Goal: Task Accomplishment & Management: Use online tool/utility

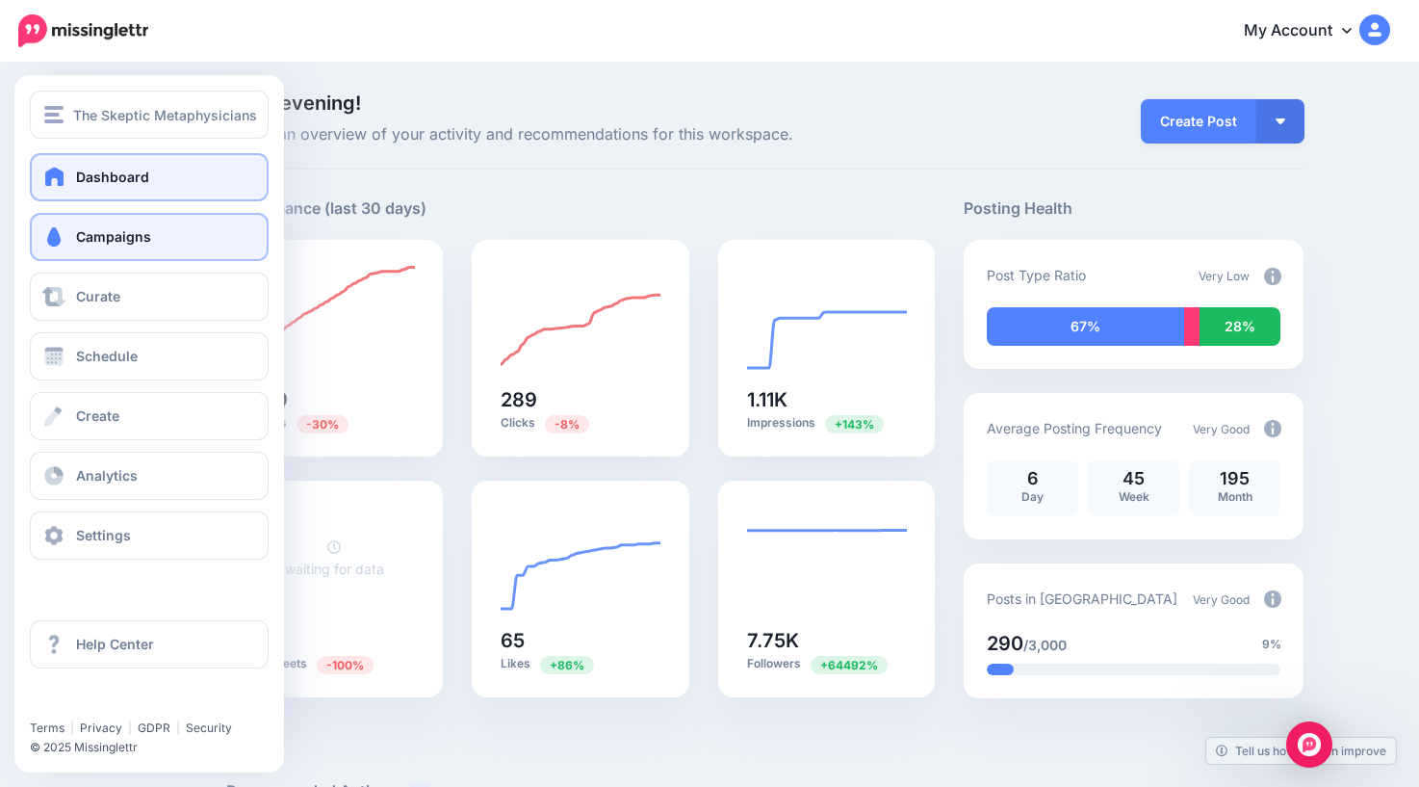
click at [91, 243] on span "Campaigns" at bounding box center [113, 236] width 75 height 16
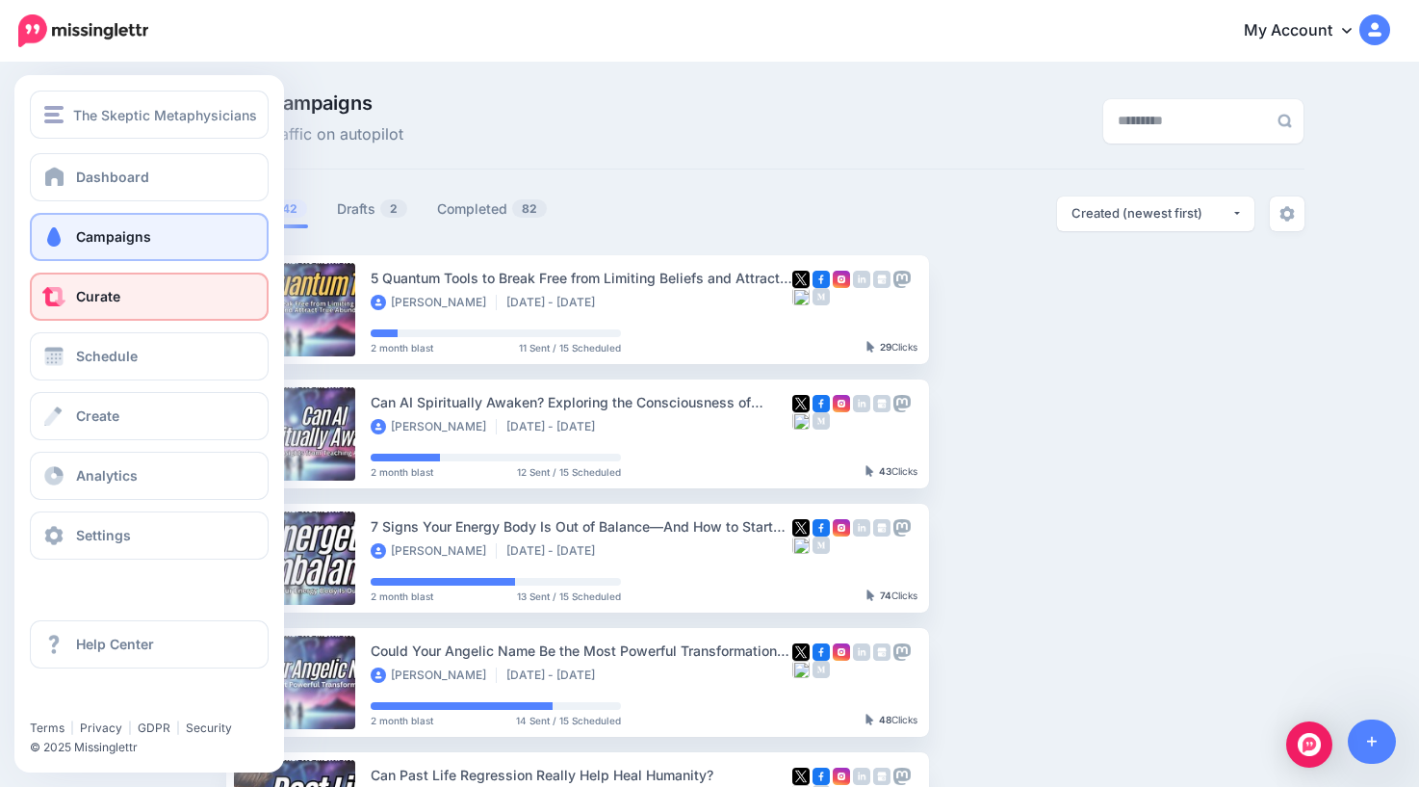
click at [91, 301] on span "Curate" at bounding box center [98, 296] width 44 height 16
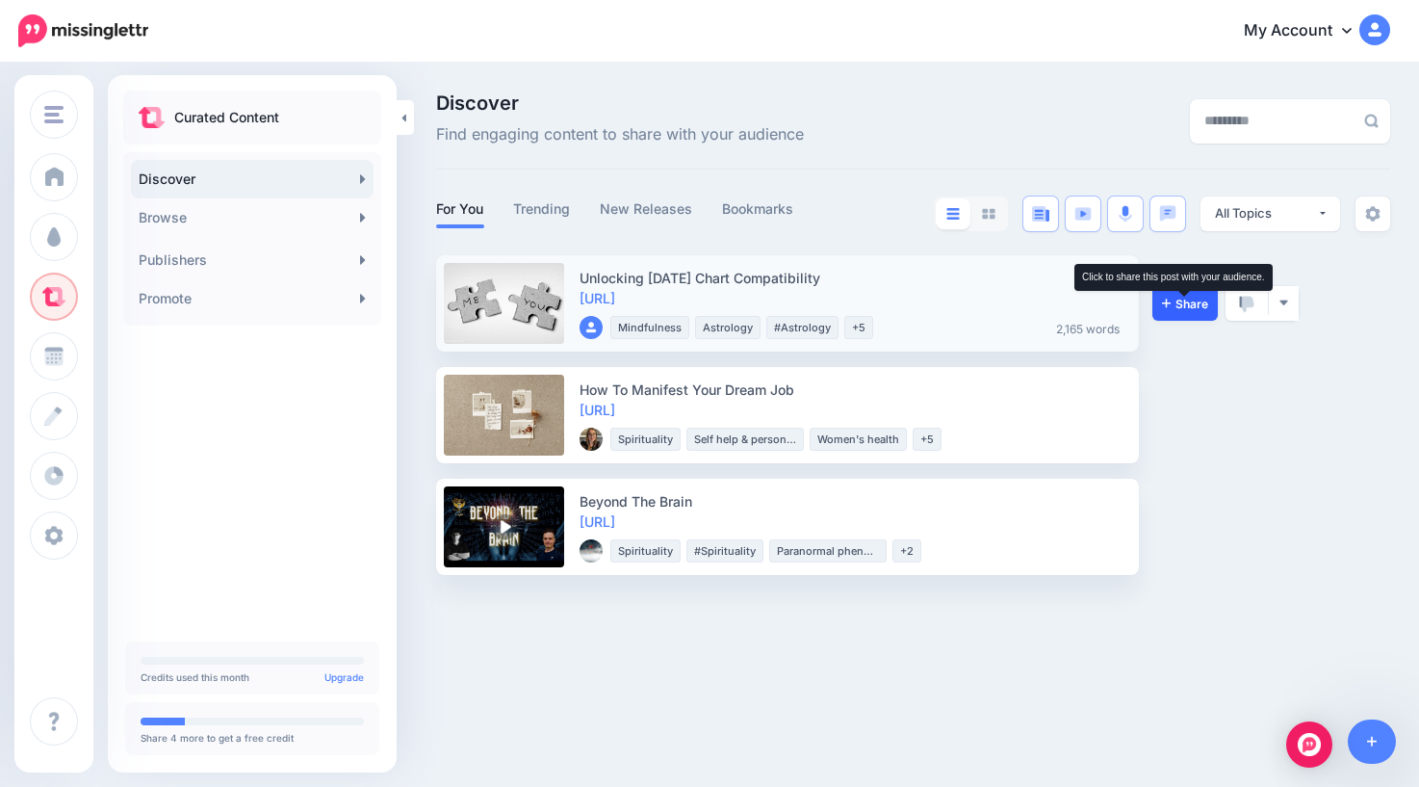
click at [1188, 304] on span "Share" at bounding box center [1185, 304] width 46 height 13
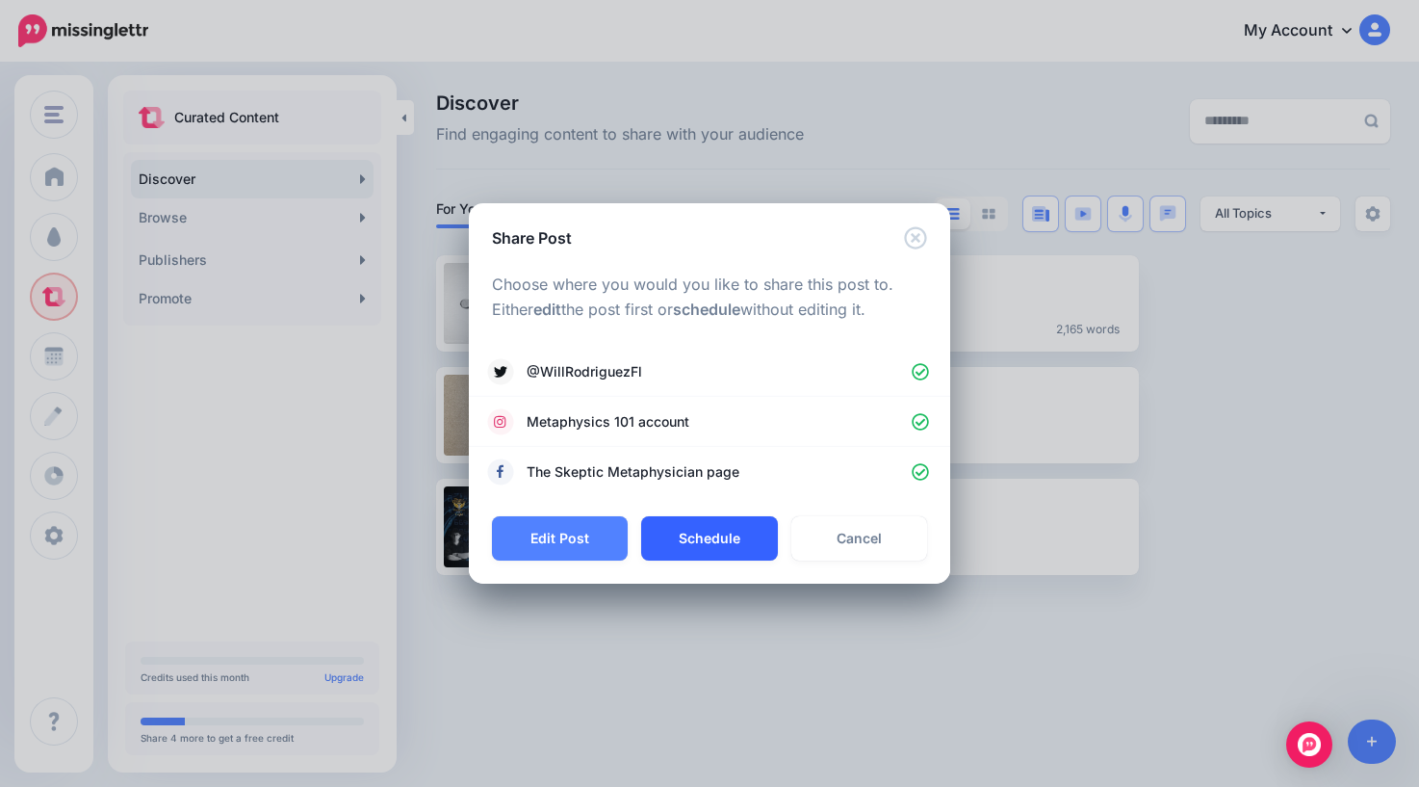
click at [705, 540] on button "Schedule" at bounding box center [709, 538] width 136 height 44
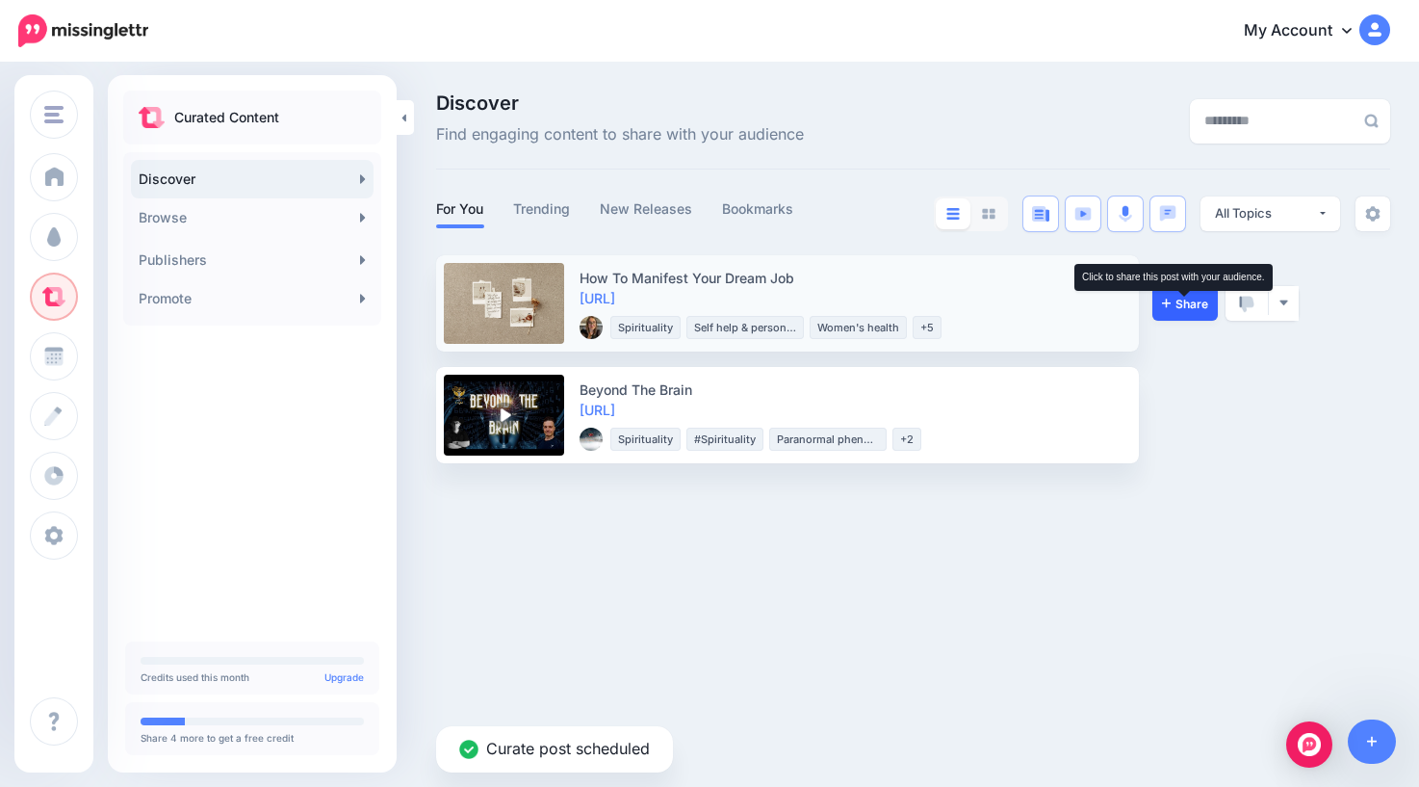
click at [1187, 301] on span "Share" at bounding box center [1185, 304] width 46 height 13
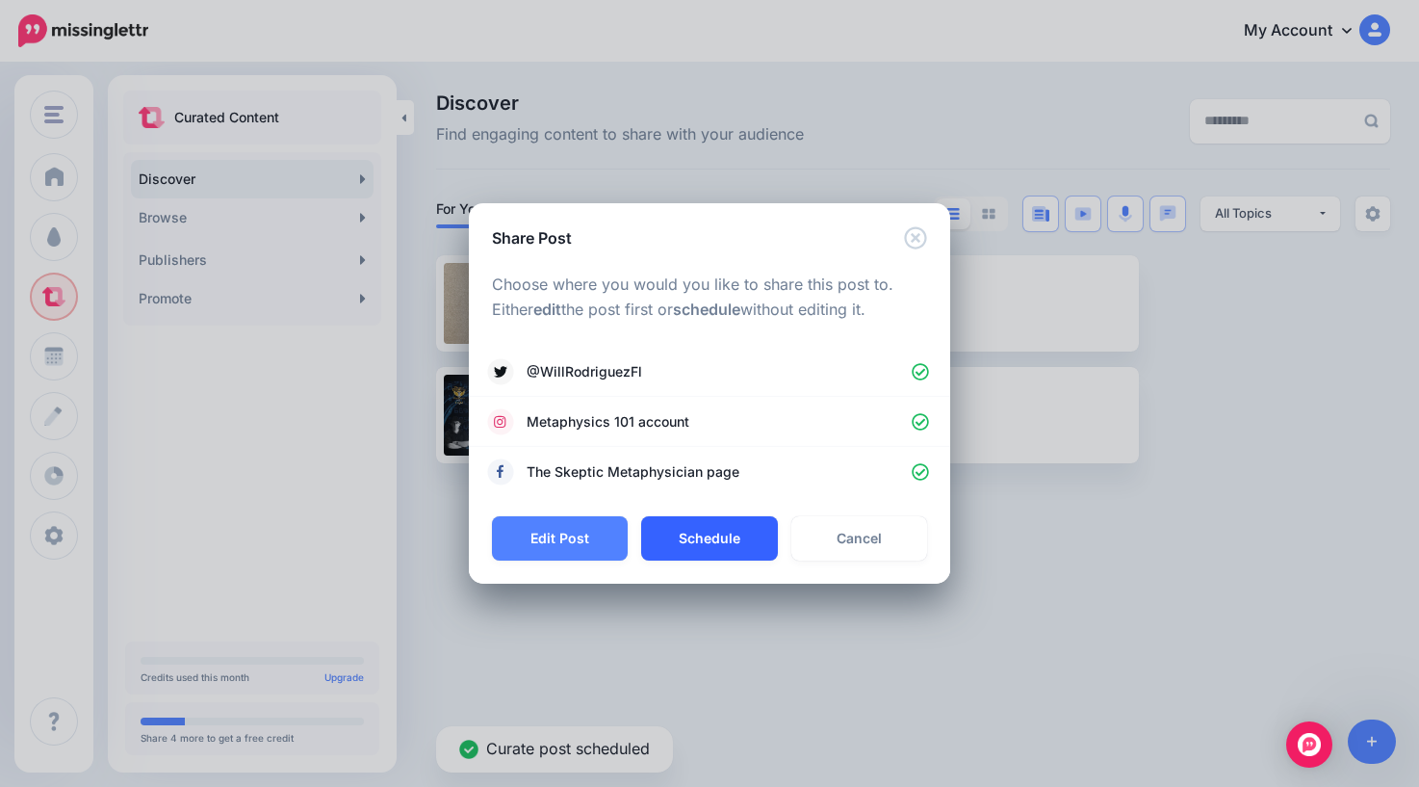
click at [718, 545] on button "Schedule" at bounding box center [709, 538] width 136 height 44
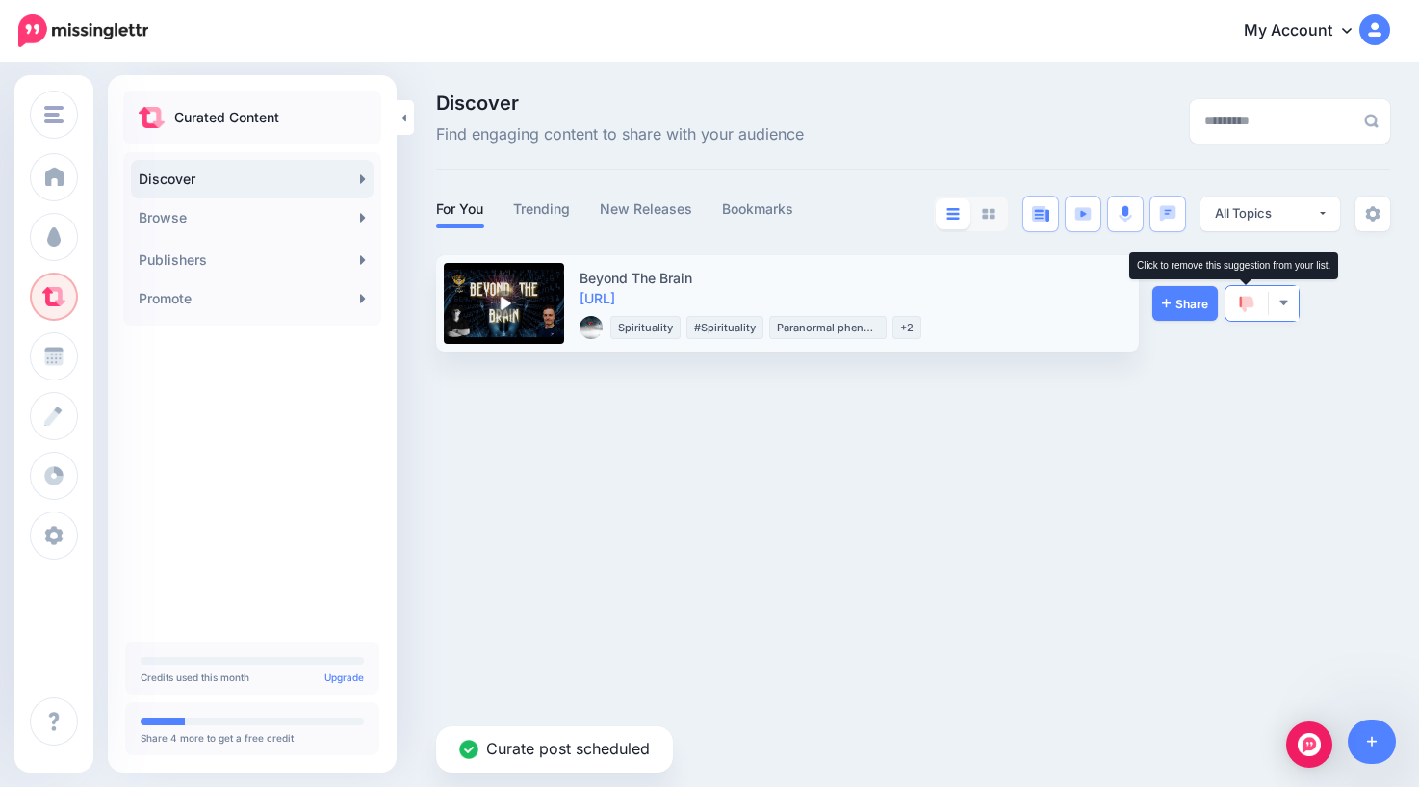
click at [1239, 303] on img at bounding box center [1246, 304] width 15 height 17
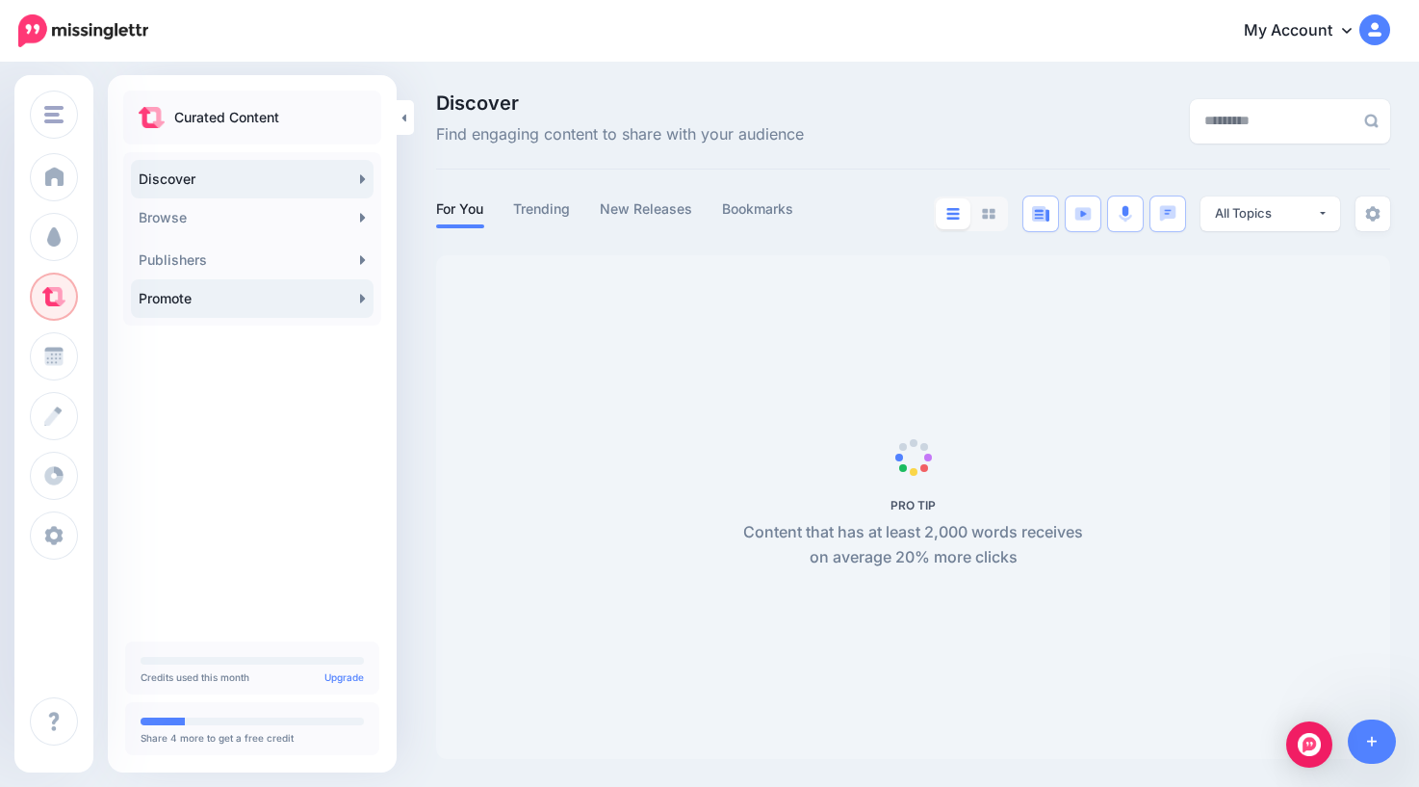
click at [248, 305] on link "Promote" at bounding box center [252, 298] width 243 height 39
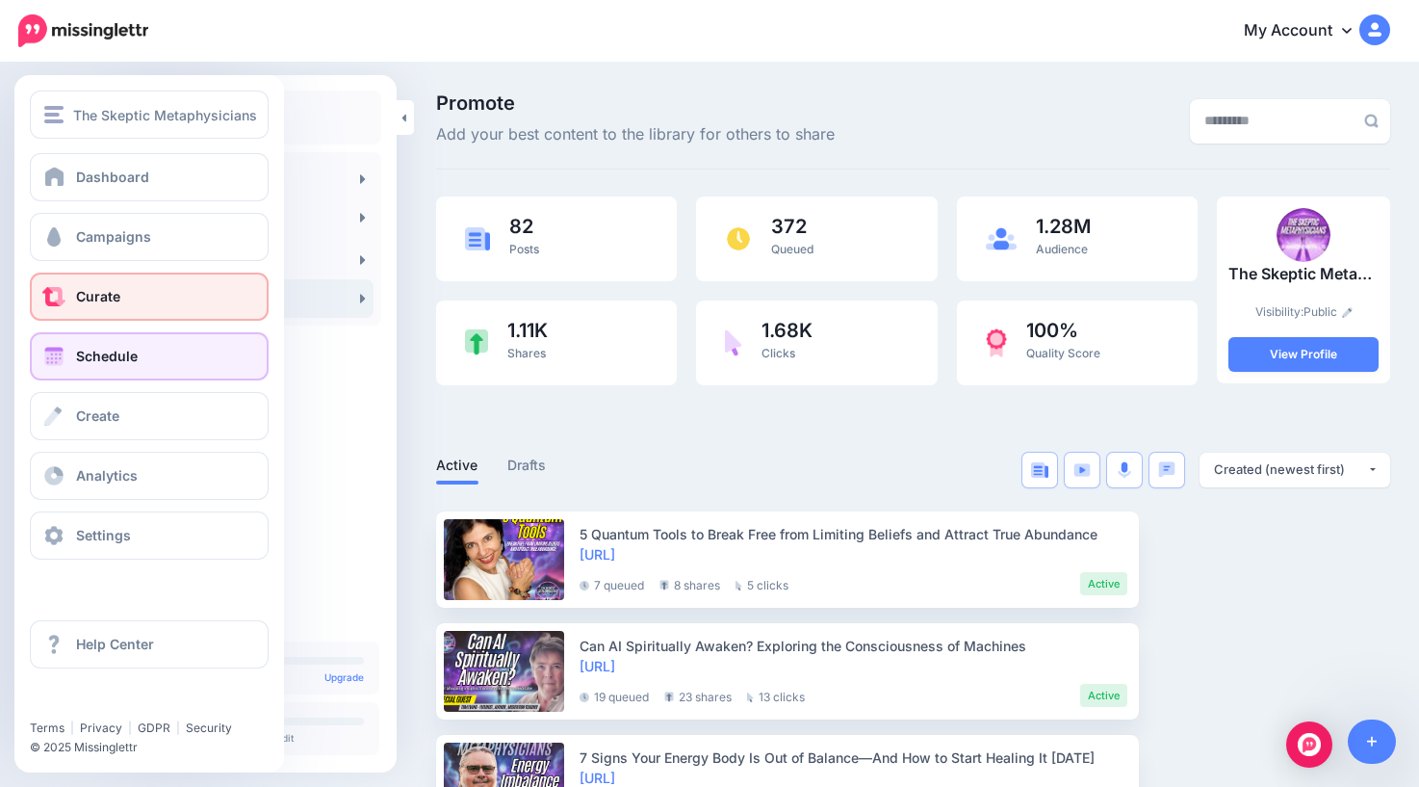
click at [83, 362] on span "Schedule" at bounding box center [107, 356] width 62 height 16
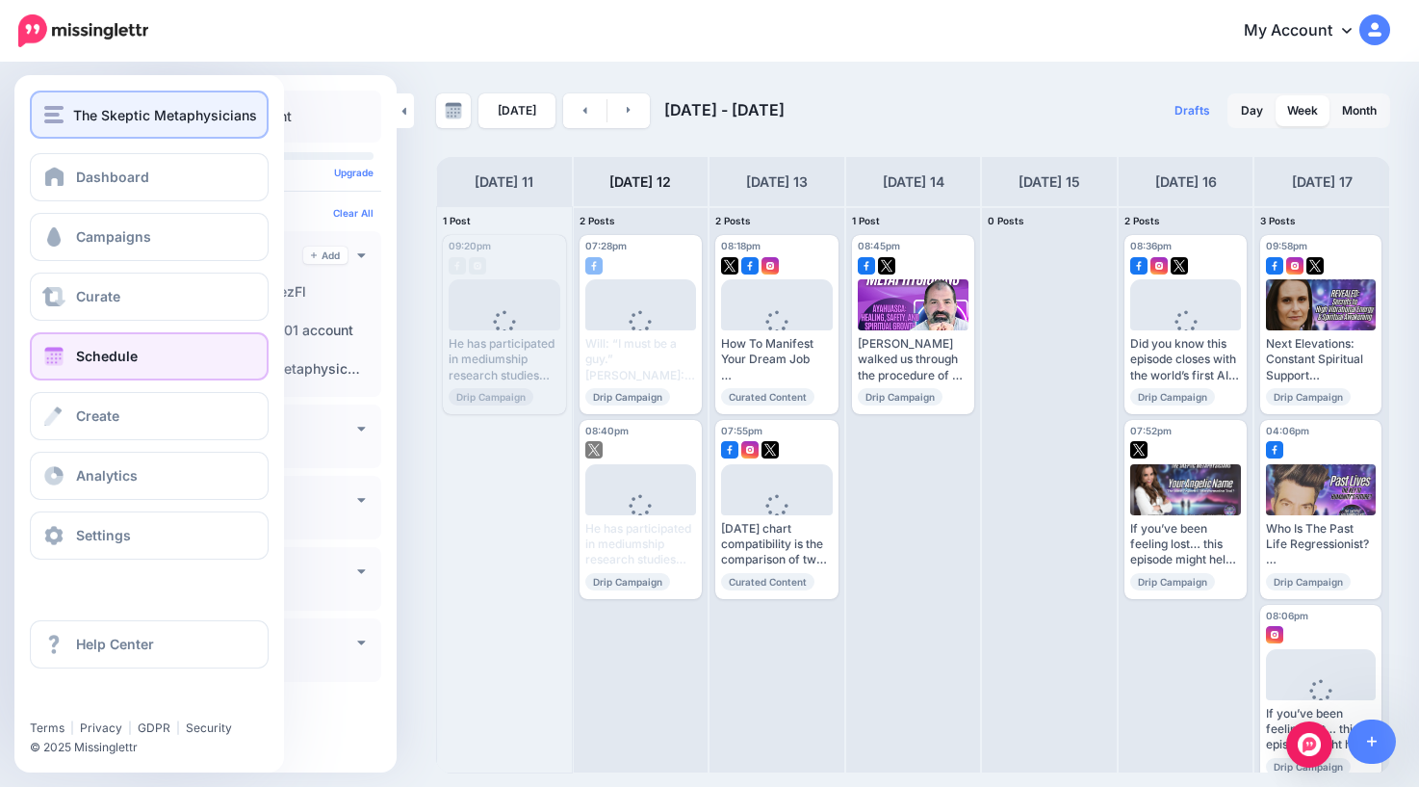
click at [88, 114] on span "The Skeptic Metaphysicians" at bounding box center [165, 115] width 184 height 22
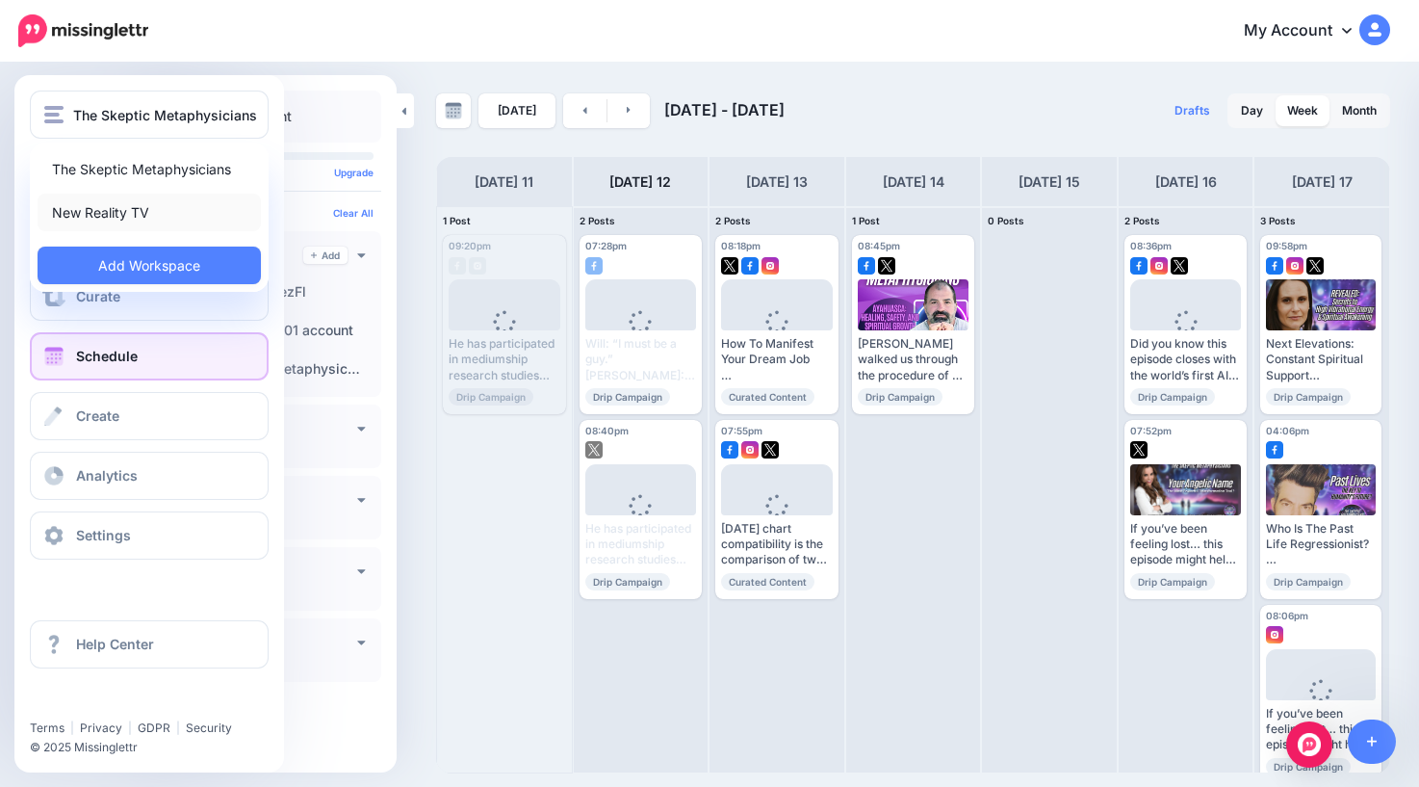
click at [106, 209] on link "New Reality TV" at bounding box center [149, 213] width 223 height 38
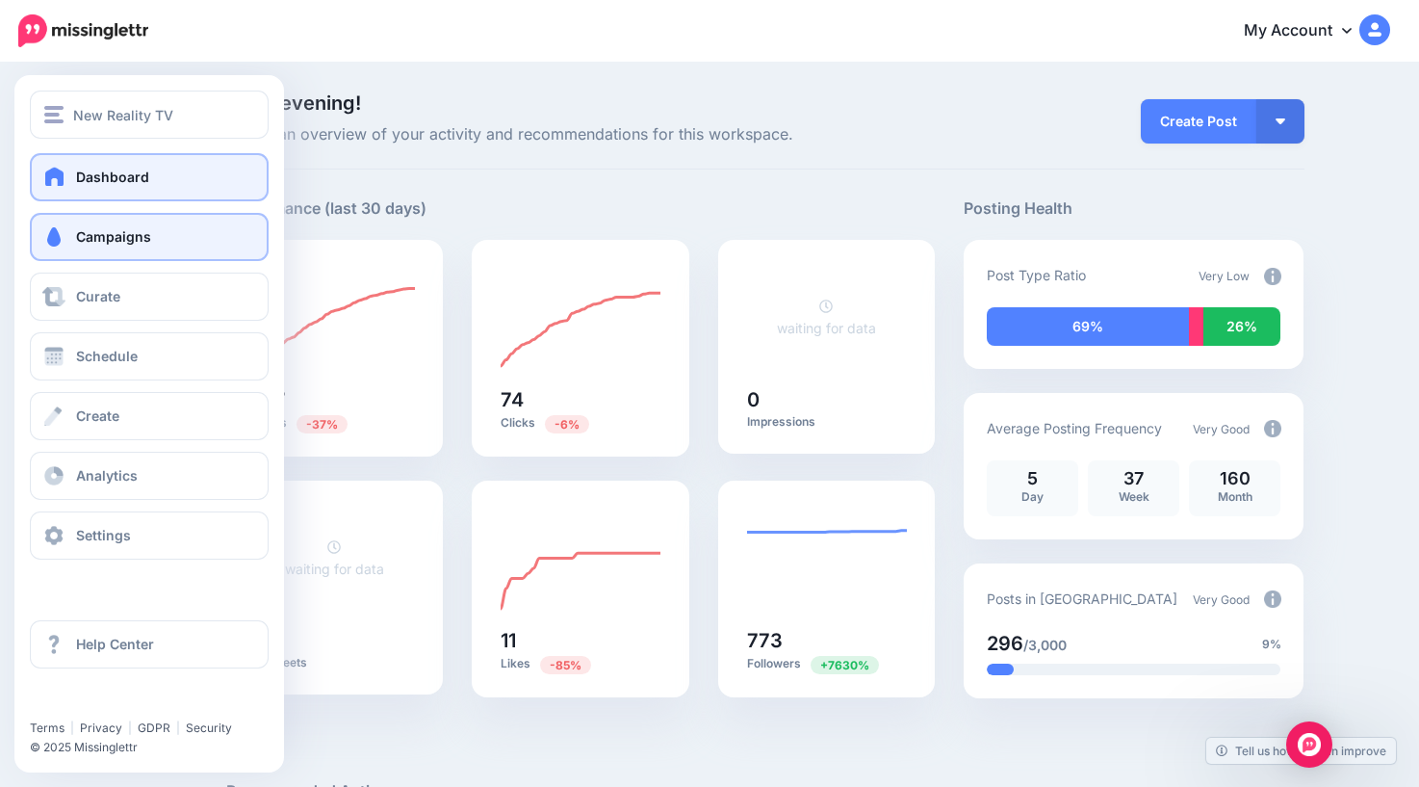
click at [88, 239] on span "Campaigns" at bounding box center [113, 236] width 75 height 16
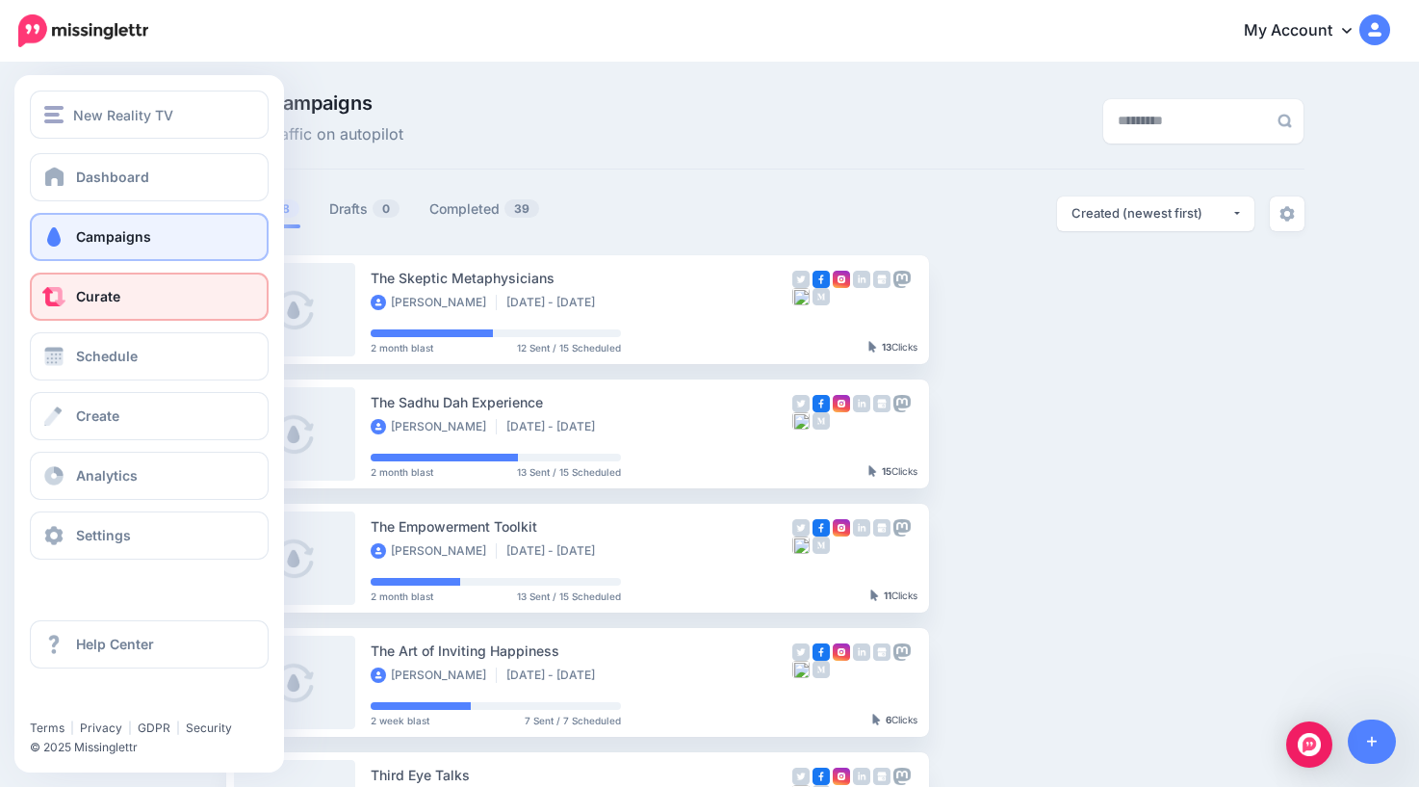
click at [100, 302] on span "Curate" at bounding box center [98, 296] width 44 height 16
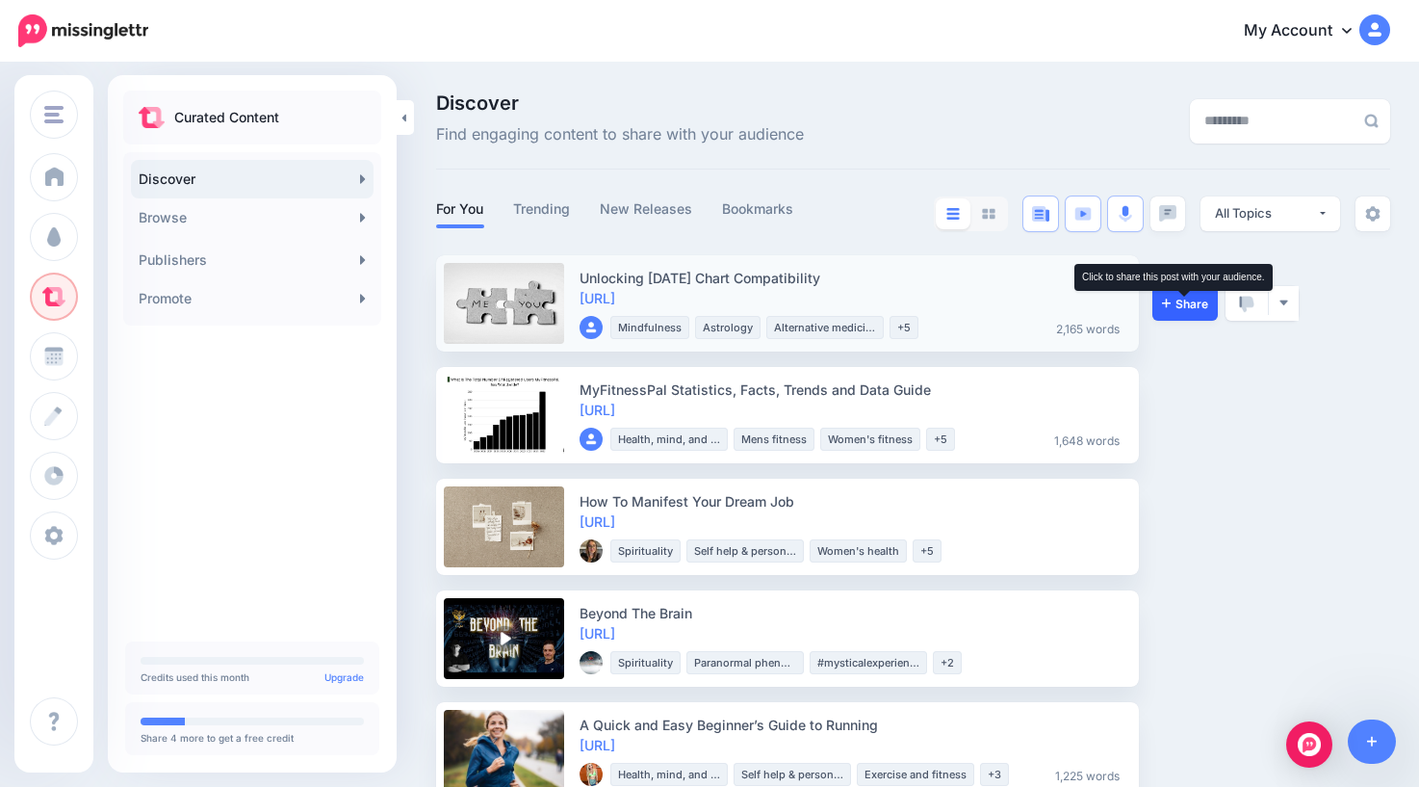
click at [1192, 306] on span "Share" at bounding box center [1185, 304] width 46 height 13
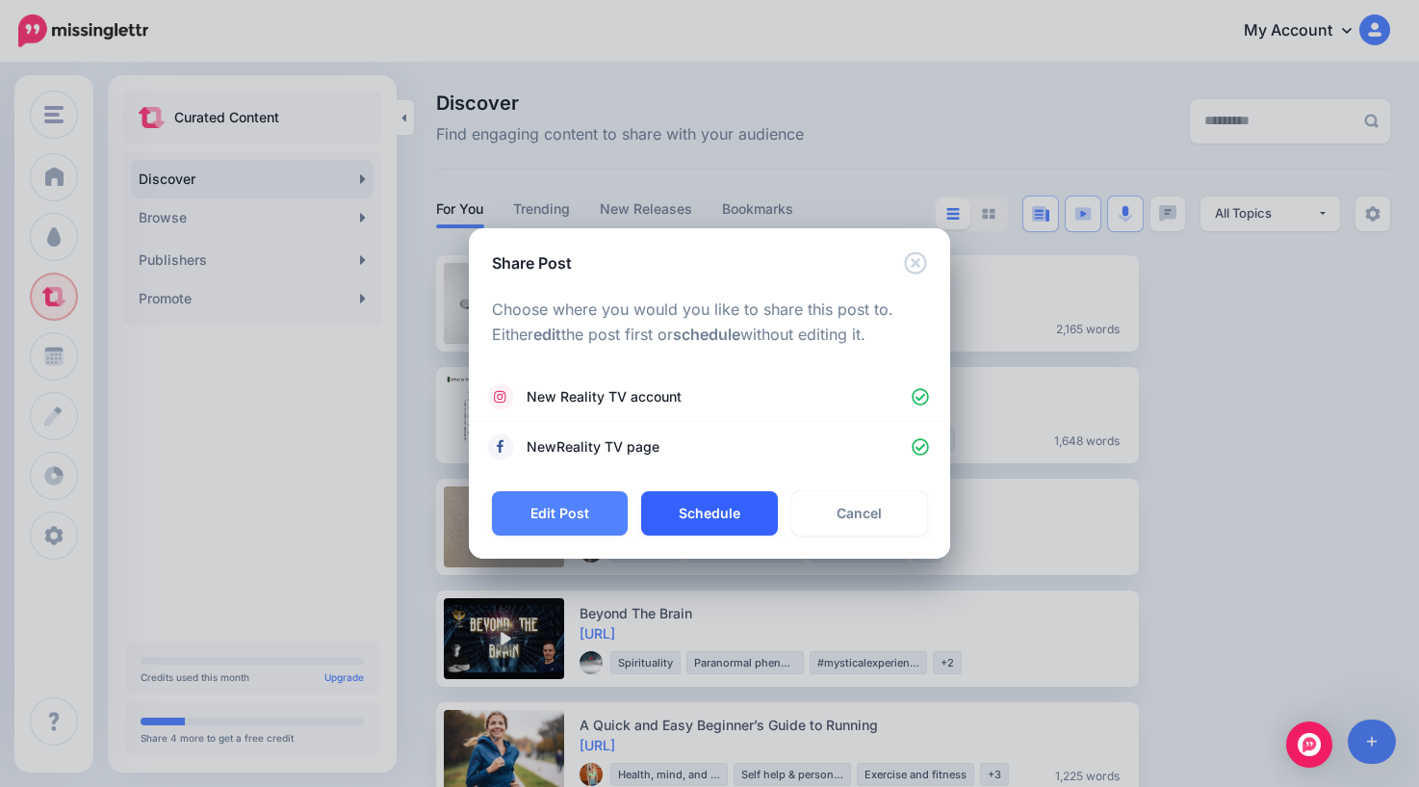
click at [731, 520] on button "Schedule" at bounding box center [709, 513] width 136 height 44
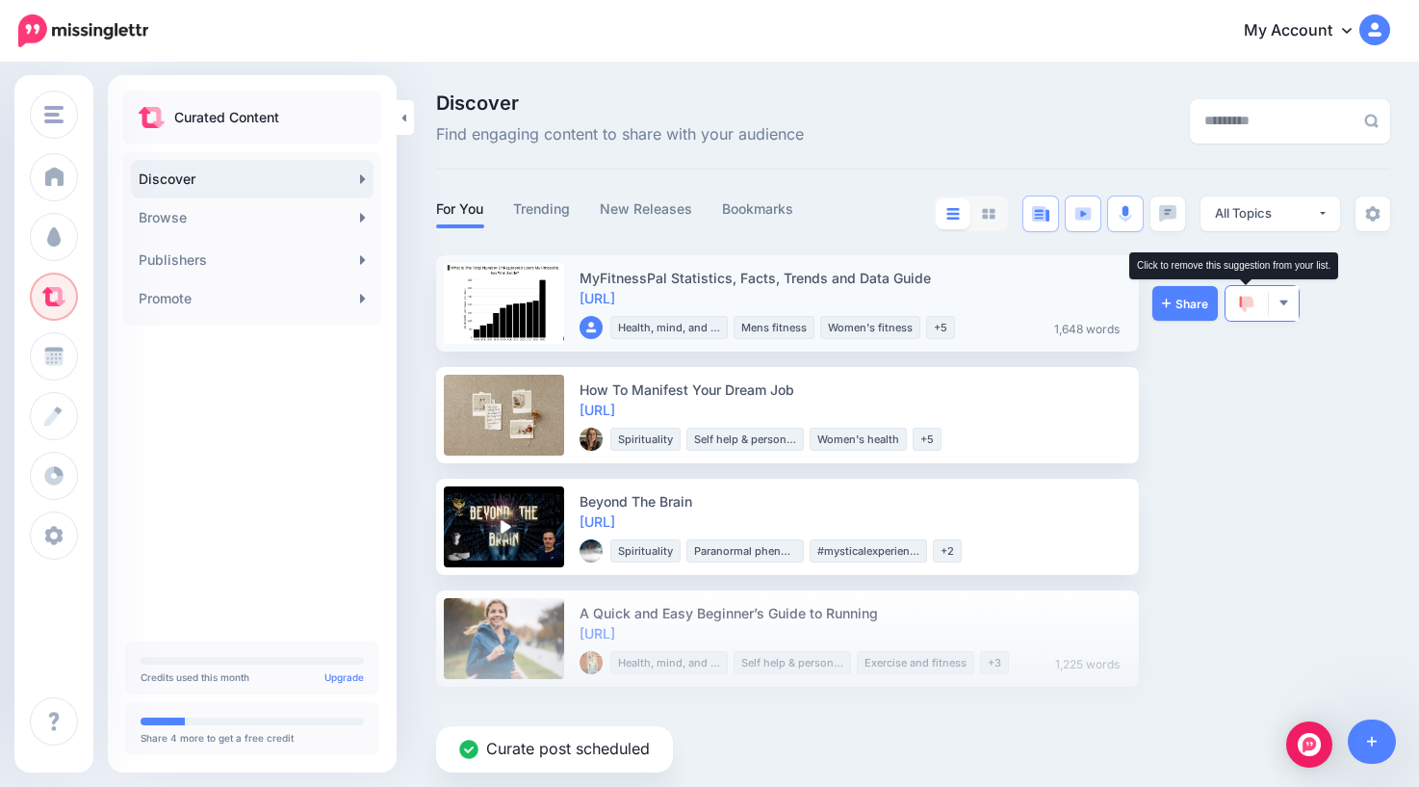
click at [1252, 305] on img at bounding box center [1246, 304] width 15 height 17
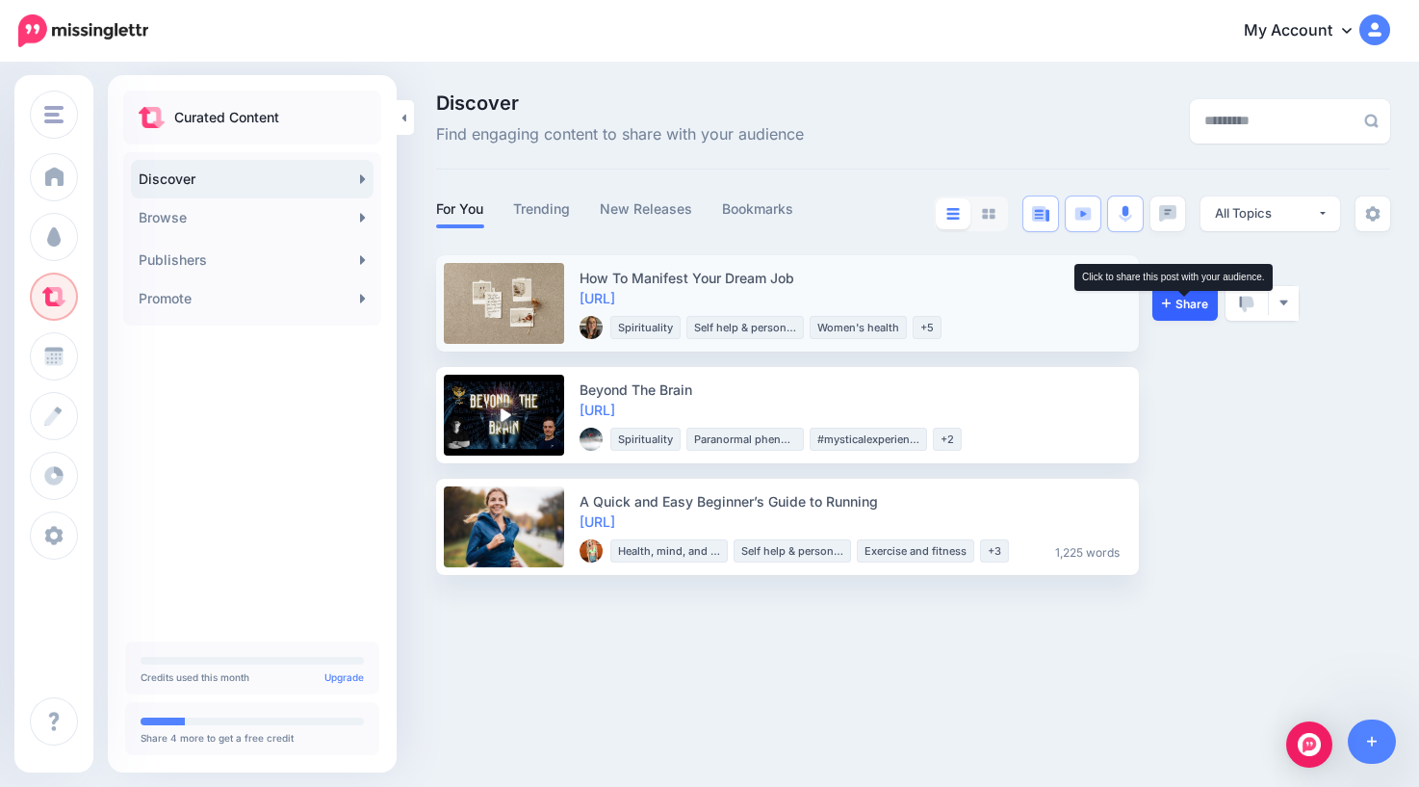
click at [1173, 304] on span "Share" at bounding box center [1185, 304] width 46 height 13
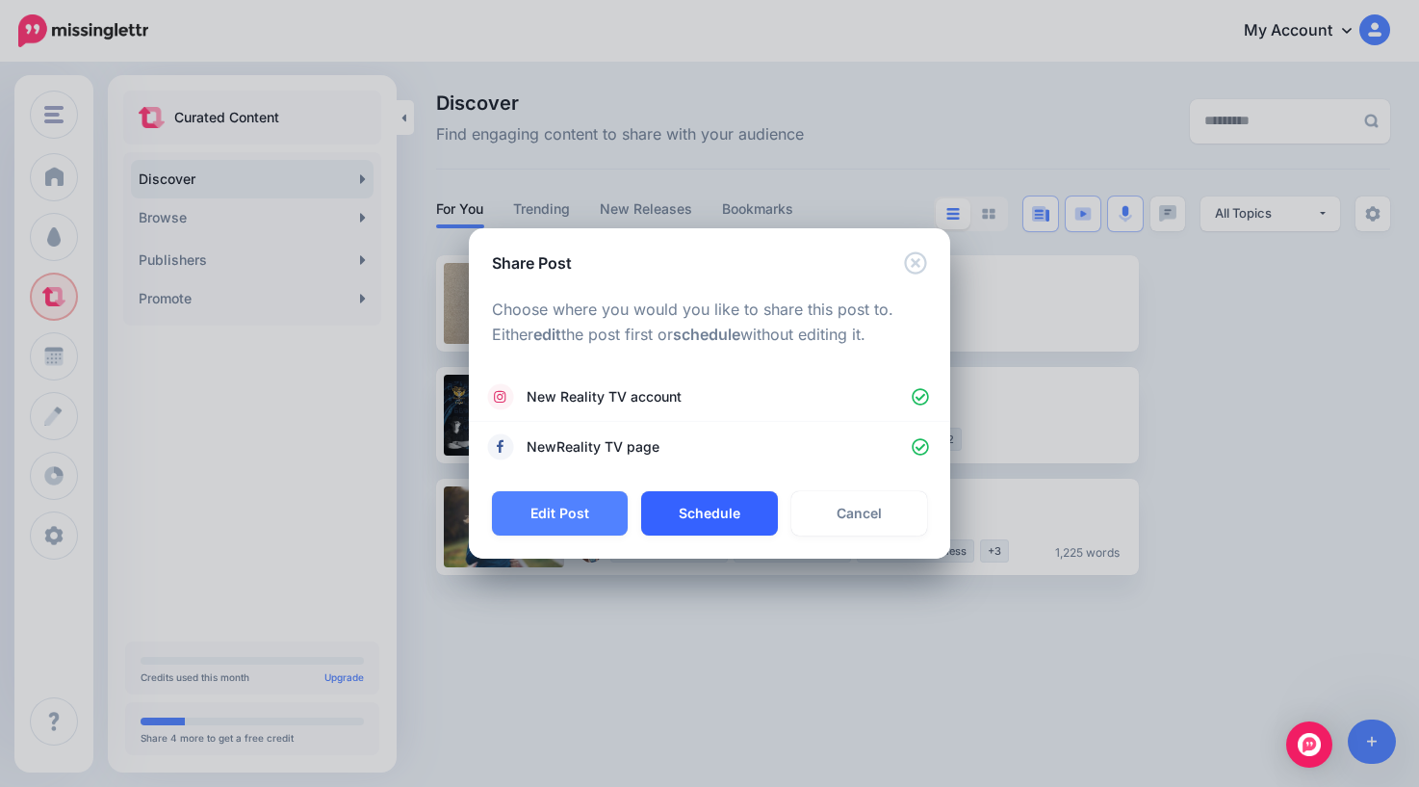
click at [723, 510] on button "Schedule" at bounding box center [709, 513] width 136 height 44
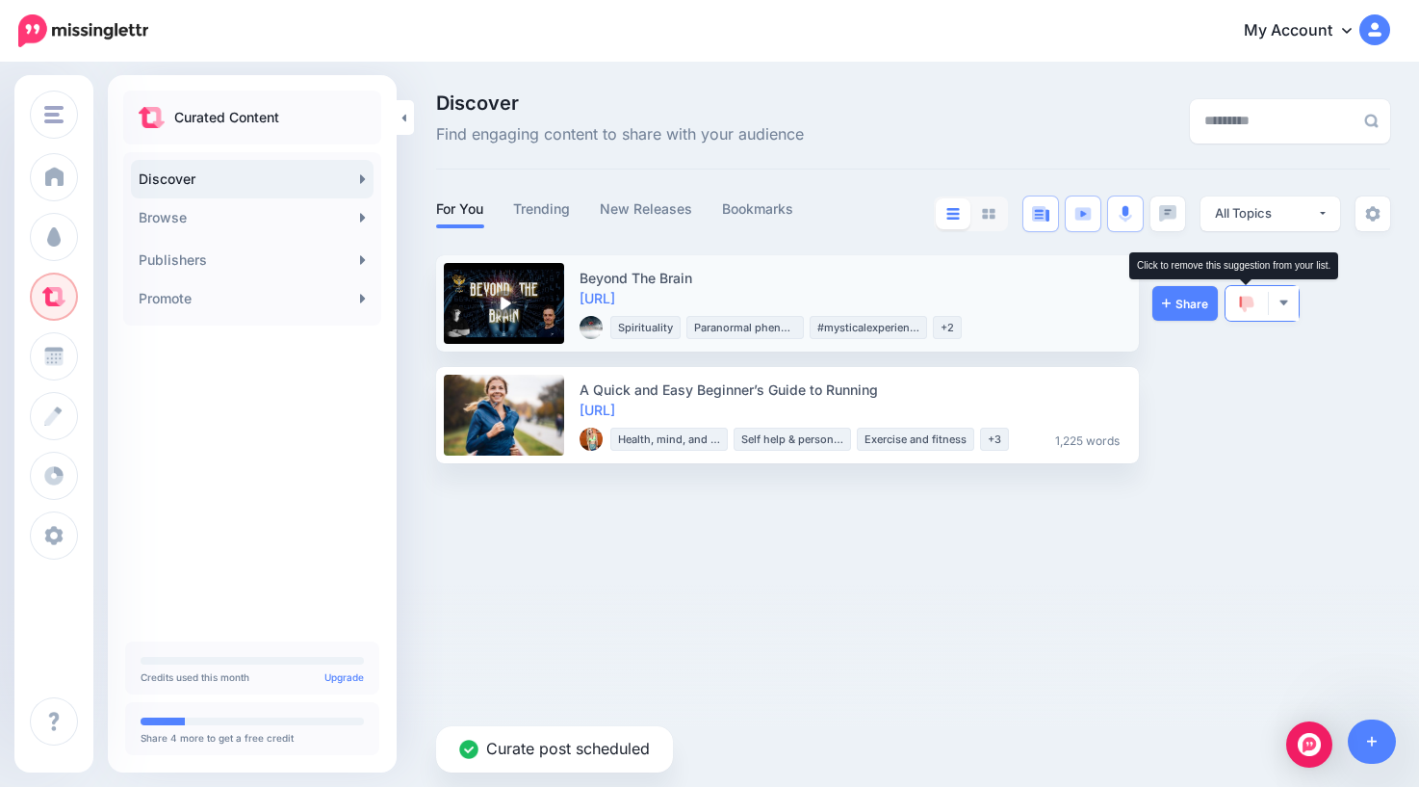
click at [1246, 301] on img at bounding box center [1246, 304] width 15 height 17
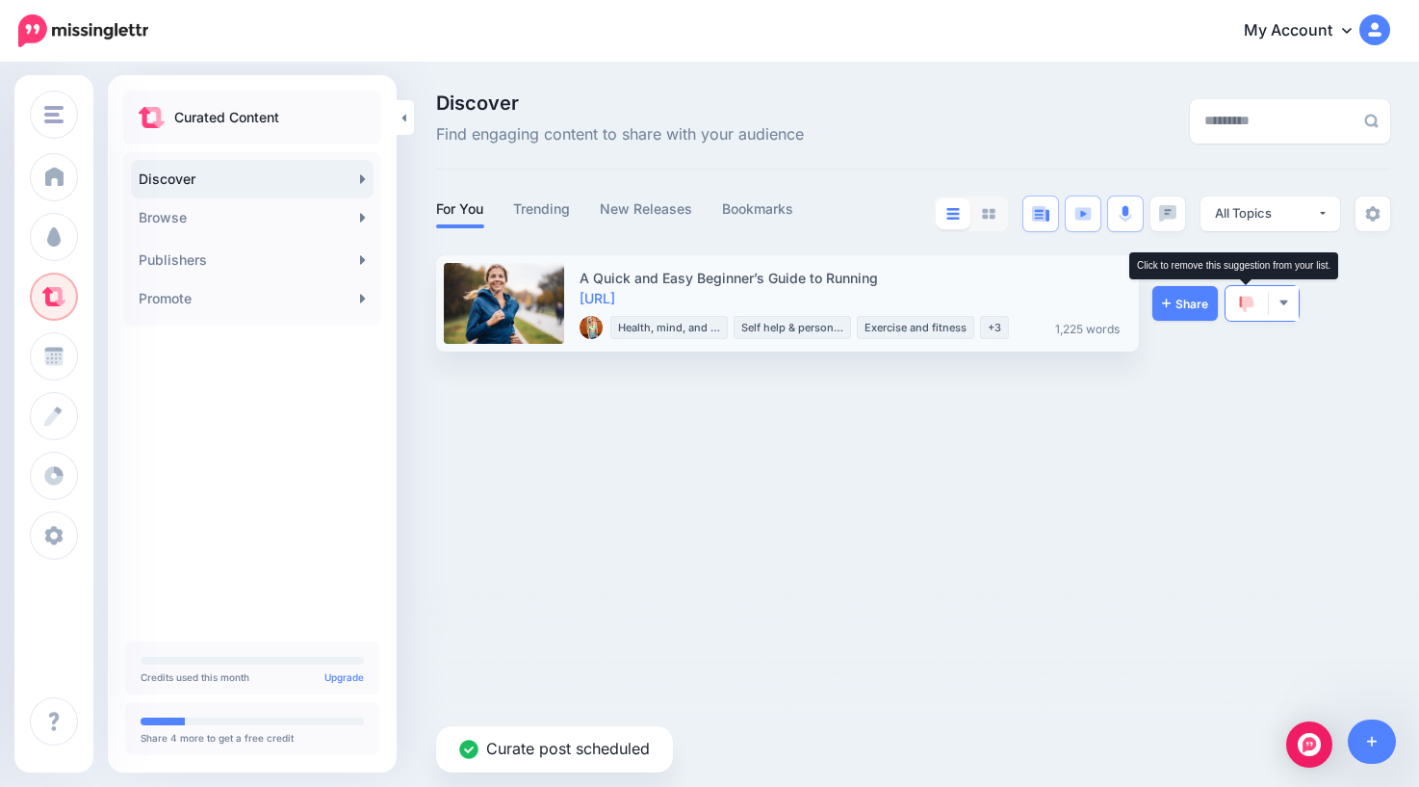
click at [1248, 302] on img at bounding box center [1246, 304] width 15 height 17
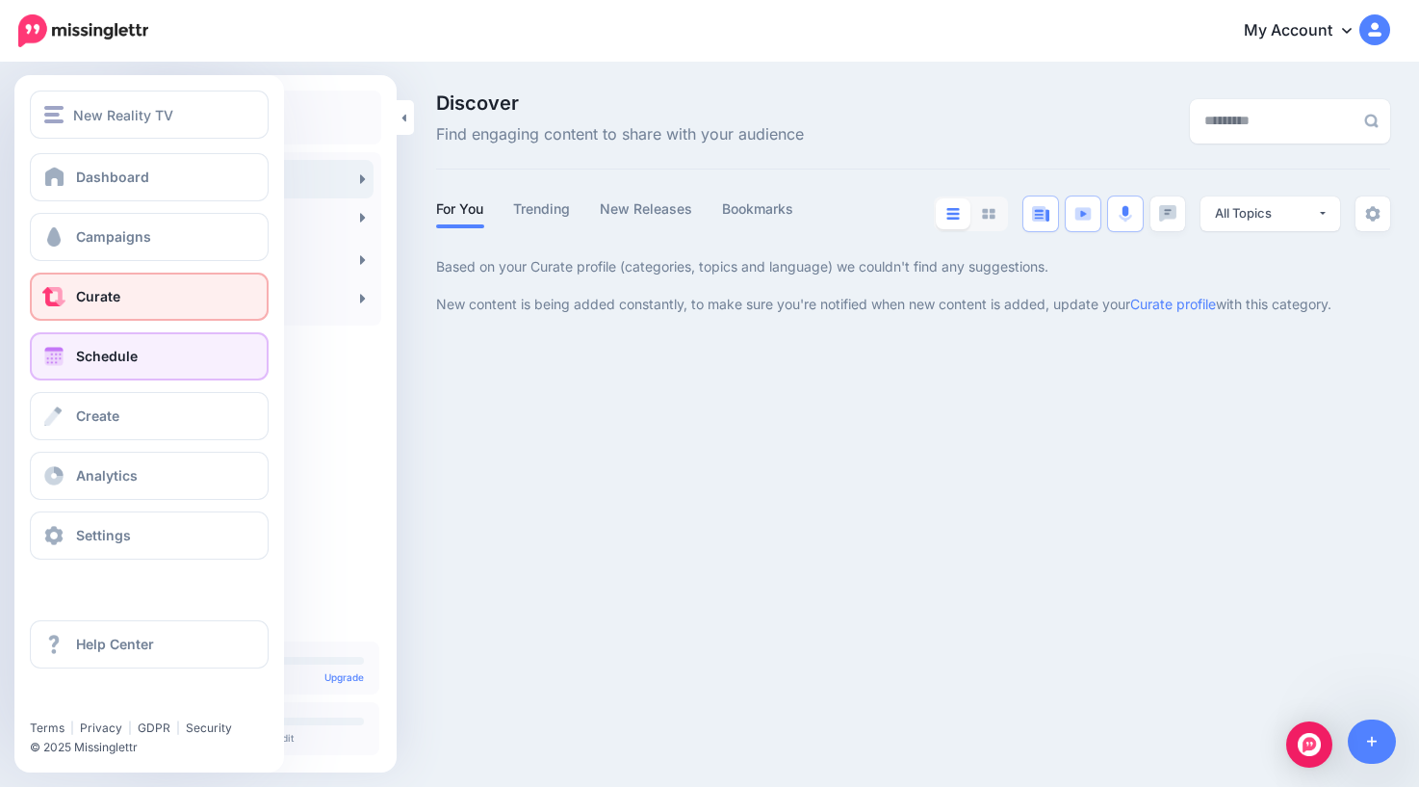
click at [76, 356] on span "Schedule" at bounding box center [107, 356] width 62 height 16
